Goal: Task Accomplishment & Management: Manage account settings

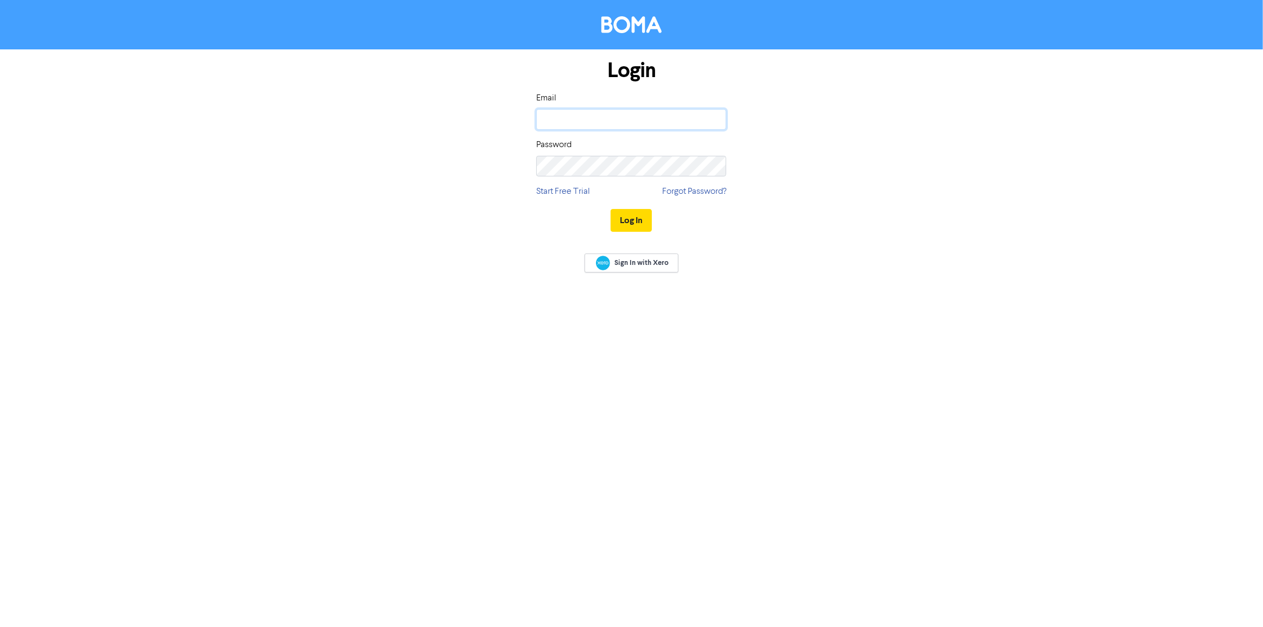
click at [570, 114] on input "email" at bounding box center [631, 119] width 190 height 21
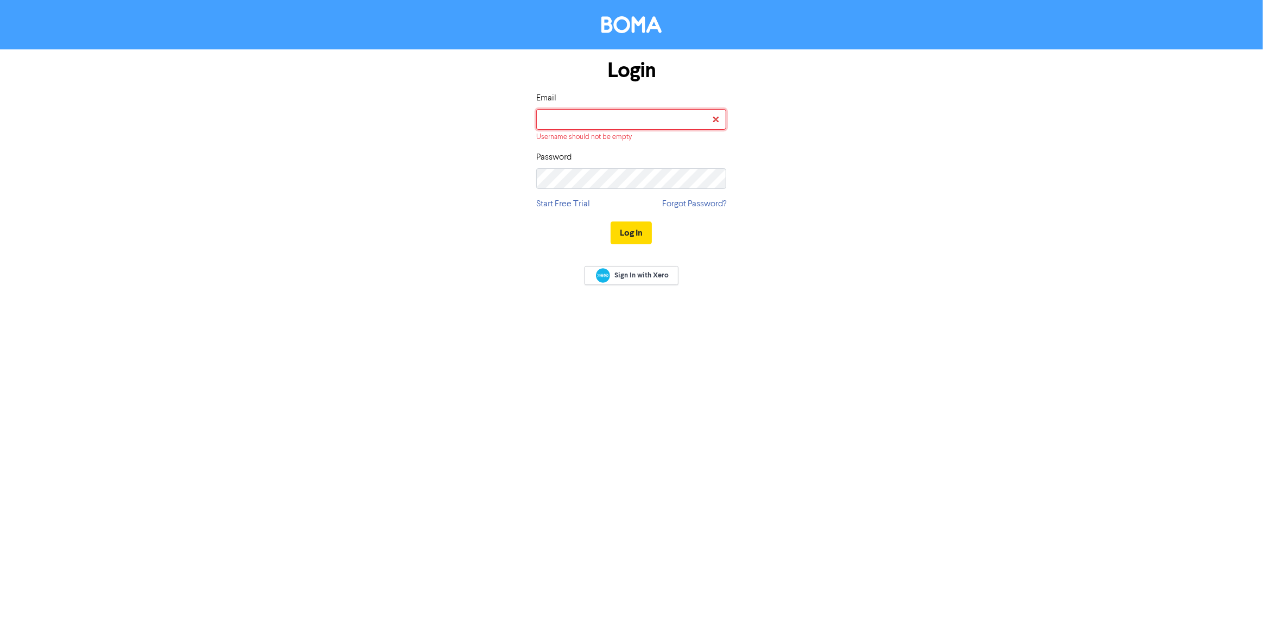
type input "[EMAIL_ADDRESS][DOMAIN_NAME]"
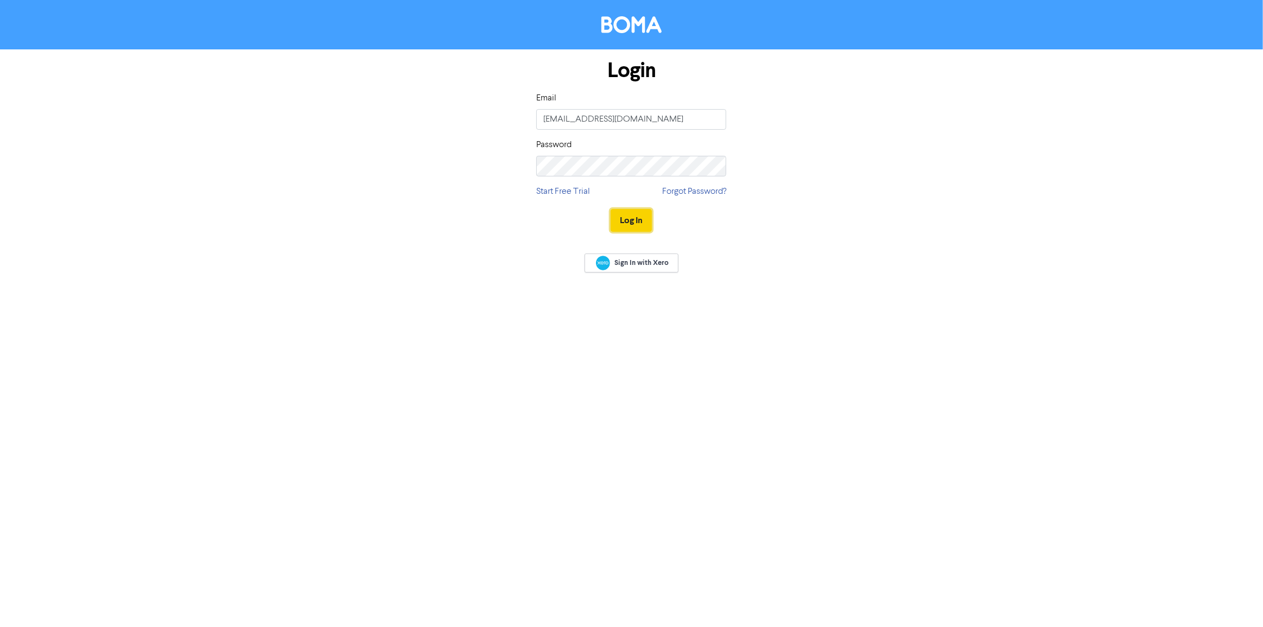
click at [643, 220] on button "Log In" at bounding box center [631, 220] width 41 height 23
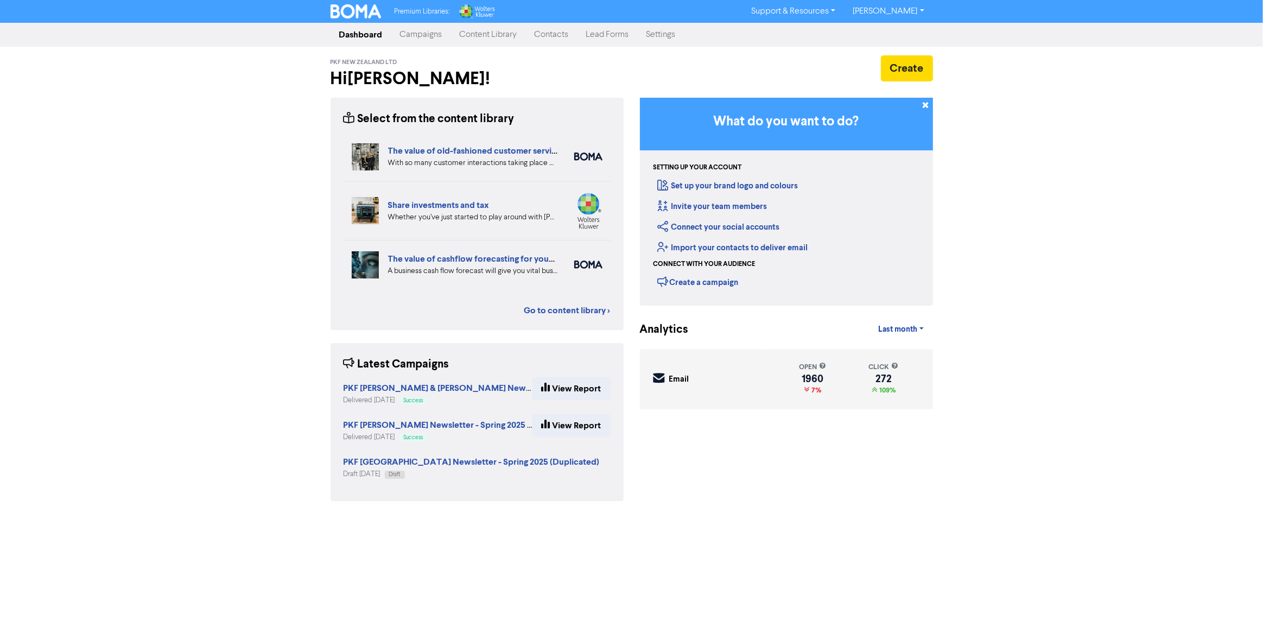
click at [411, 34] on link "Campaigns" at bounding box center [421, 35] width 60 height 22
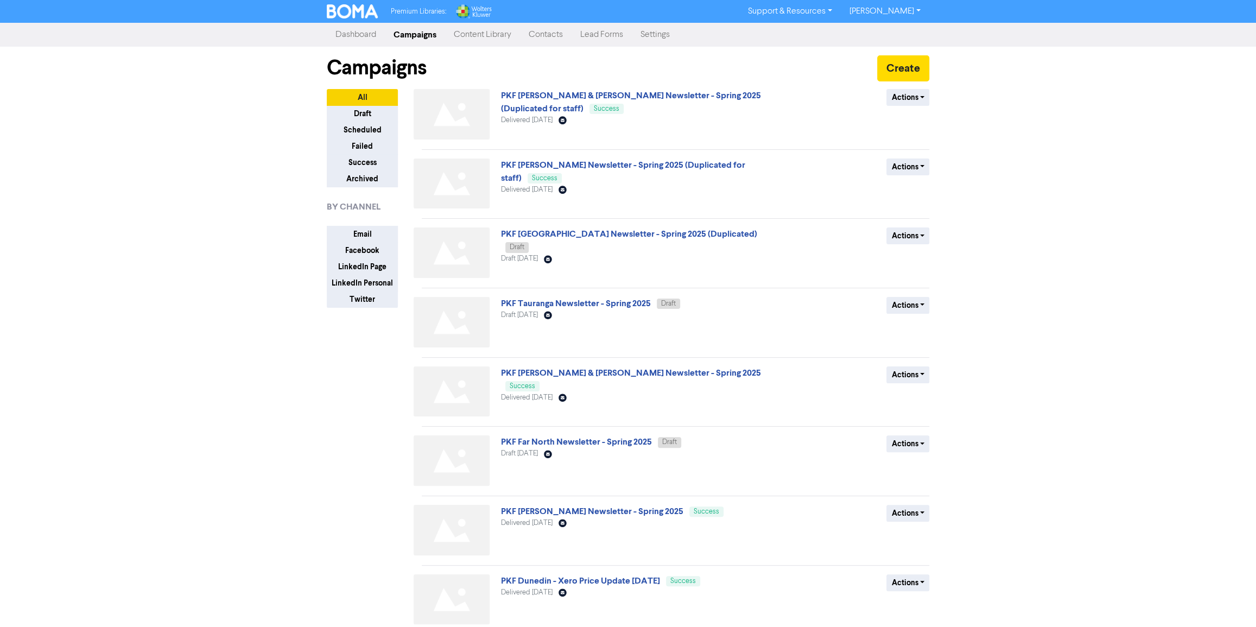
click at [275, 452] on div "Premium Libraries: Support & Resources Video Tutorials FAQ & Guides Marketing E…" at bounding box center [628, 313] width 1256 height 627
click at [577, 303] on link "PKF Tauranga Newsletter - Spring 2025" at bounding box center [576, 303] width 150 height 11
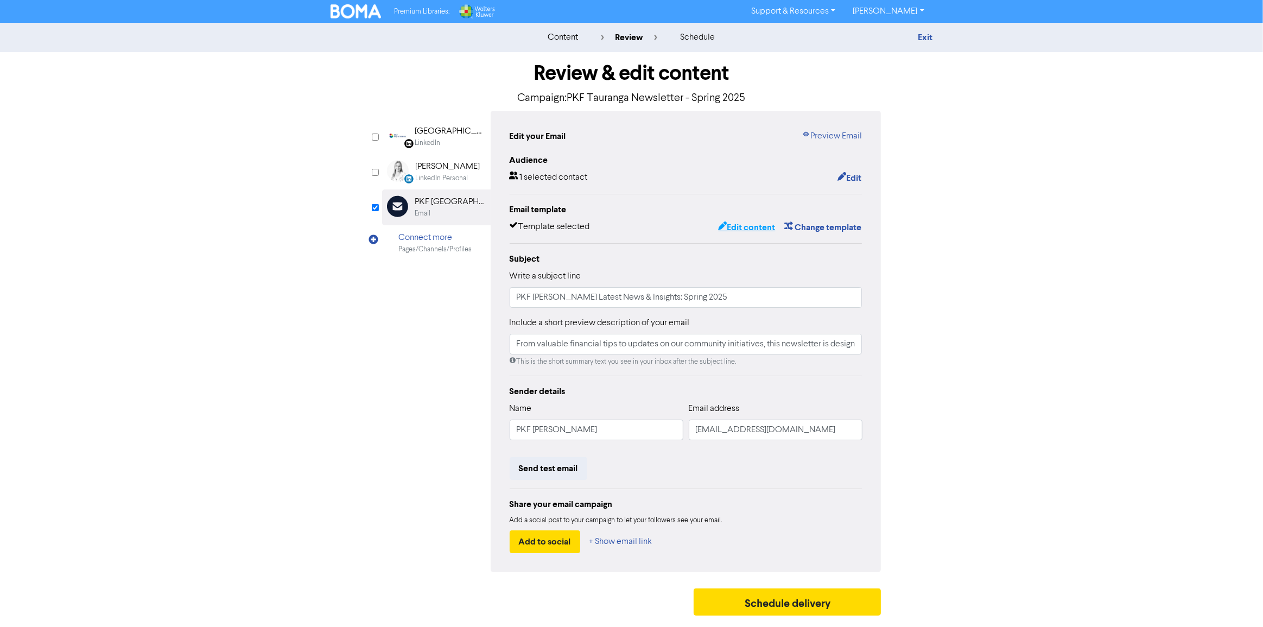
click at [761, 232] on button "Edit content" at bounding box center [747, 227] width 58 height 14
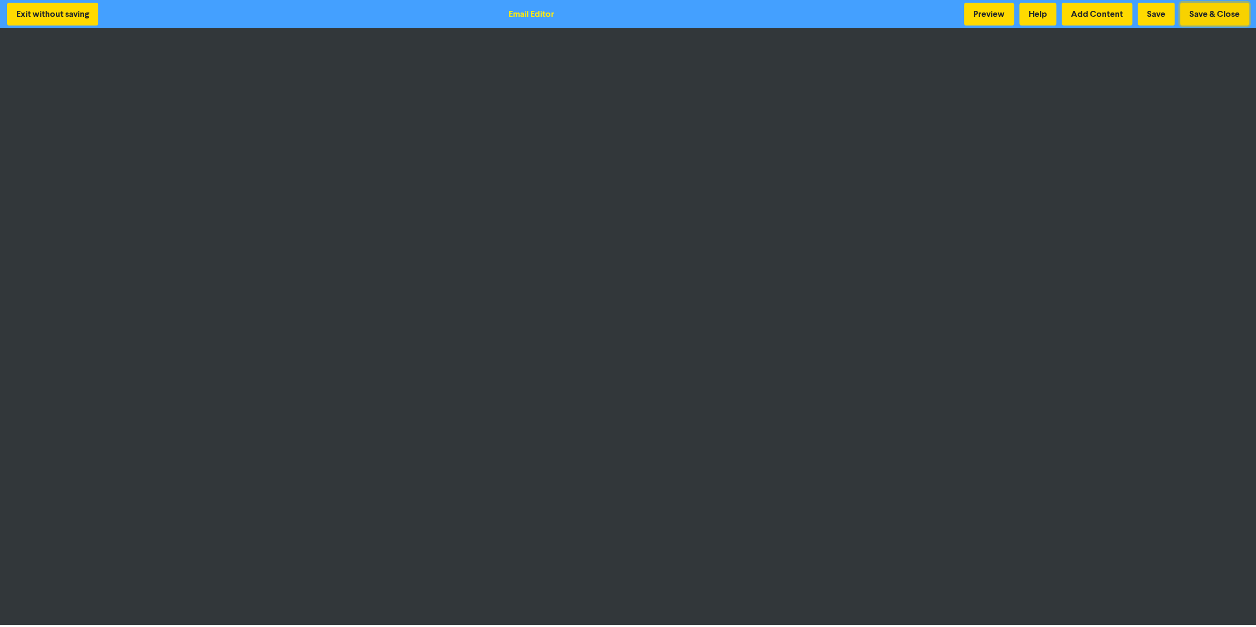
click at [1216, 17] on button "Save & Close" at bounding box center [1214, 14] width 69 height 23
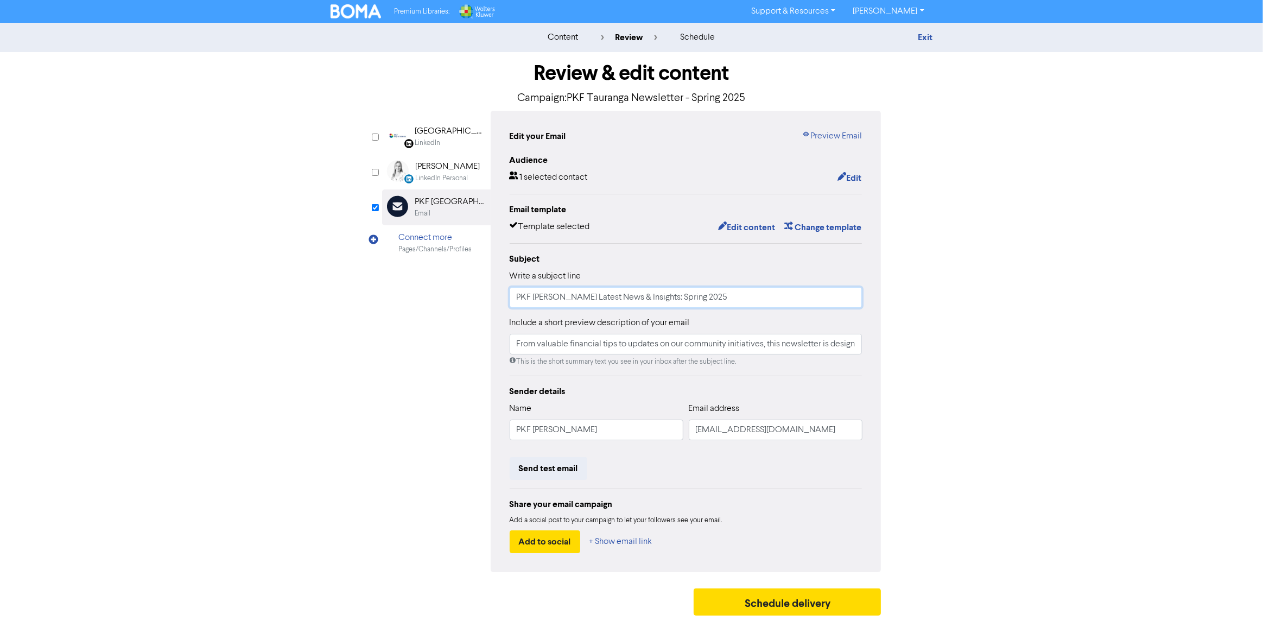
click at [548, 300] on input "PKF [PERSON_NAME] Latest News & Insights: Spring 2025" at bounding box center [686, 297] width 353 height 21
type input "PKF Tauranga's Latest News & Insights: Spring 2025"
click at [574, 350] on input "From valuable financial tips to updates on our community initiatives, this news…" at bounding box center [686, 344] width 353 height 21
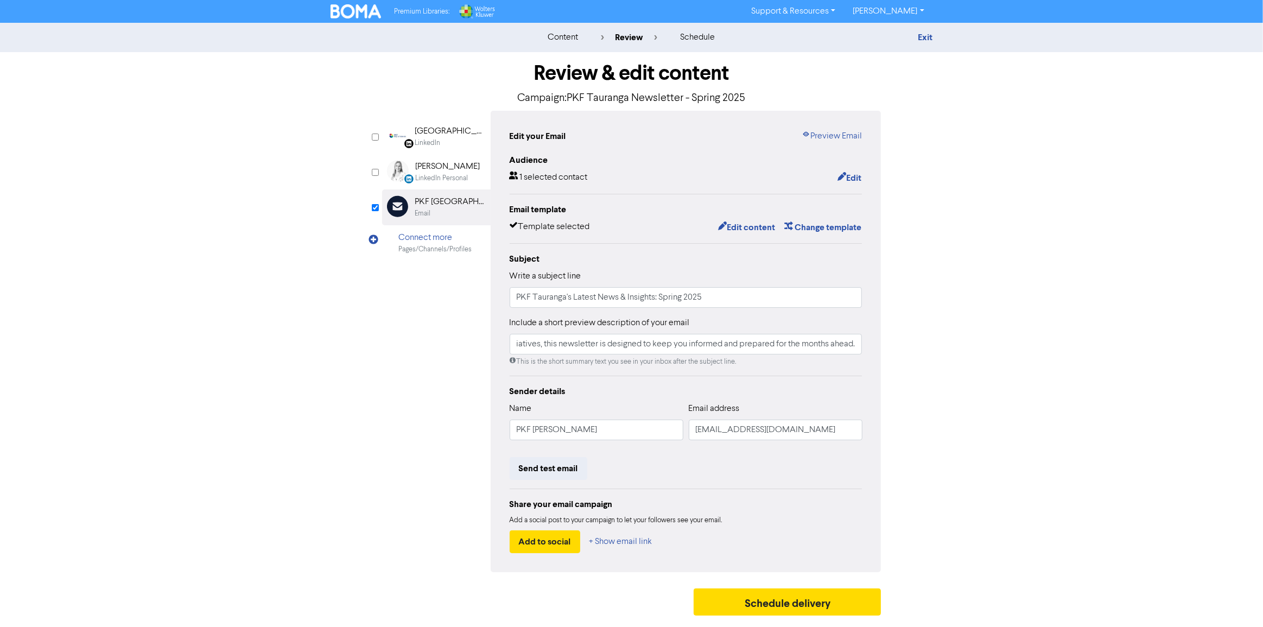
click at [382, 398] on div "LinkedIn Page Created with Sketch. [GEOGRAPHIC_DATA] LinkedIn LinkedIn Personal…" at bounding box center [631, 341] width 499 height 461
click at [551, 431] on input "PKF [PERSON_NAME]" at bounding box center [597, 430] width 174 height 21
type input "PKF [GEOGRAPHIC_DATA]"
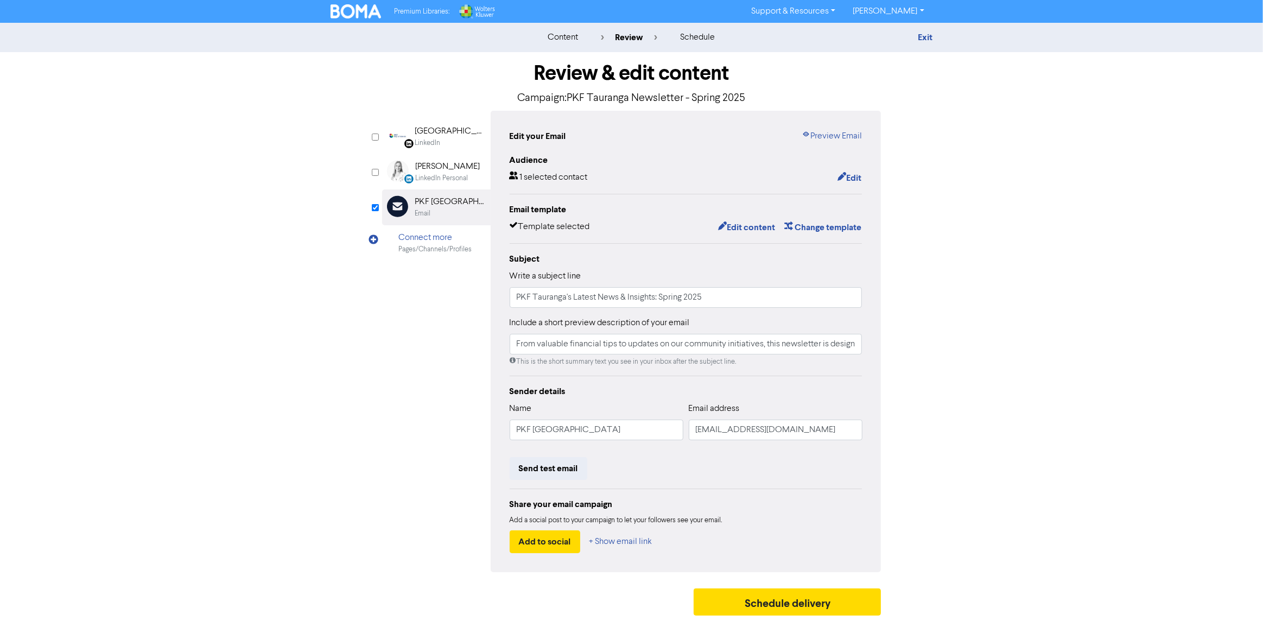
click at [910, 444] on div "Review & edit content Campaign: PKF Tauranga Newsletter - Spring 2025 LinkedIn …" at bounding box center [631, 336] width 619 height 569
click at [344, 5] on img at bounding box center [356, 11] width 51 height 14
